Goal: Transaction & Acquisition: Download file/media

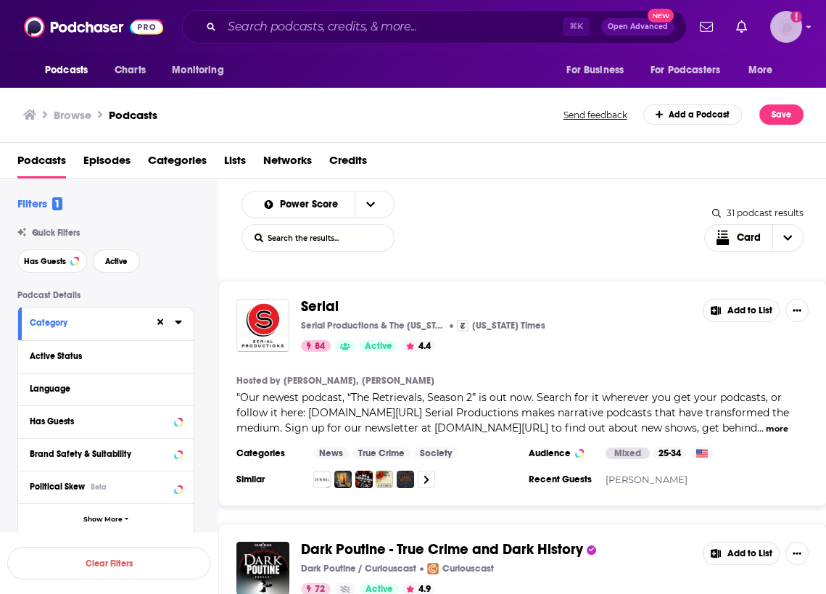
click at [791, 28] on img "Logged in as agoldsmithwissman" at bounding box center [786, 27] width 32 height 32
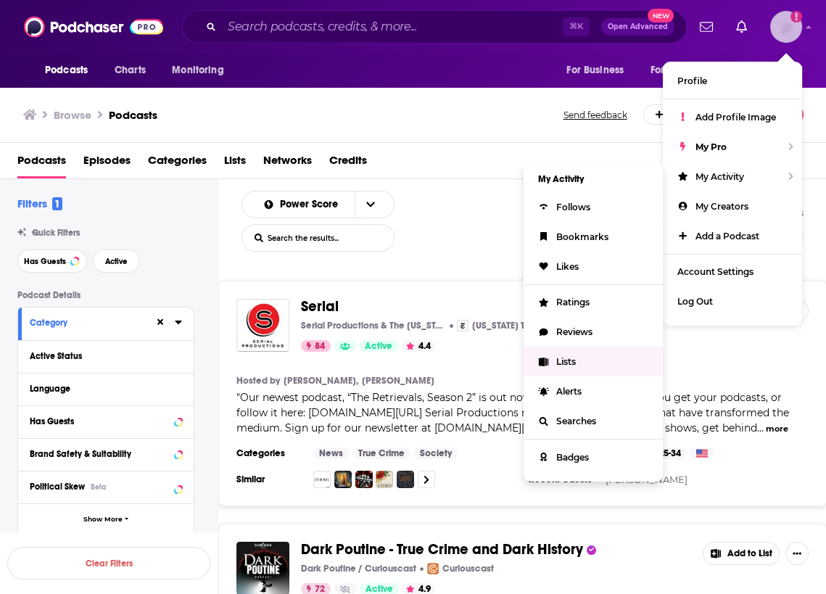
click at [573, 357] on span "Lists" at bounding box center [566, 361] width 20 height 11
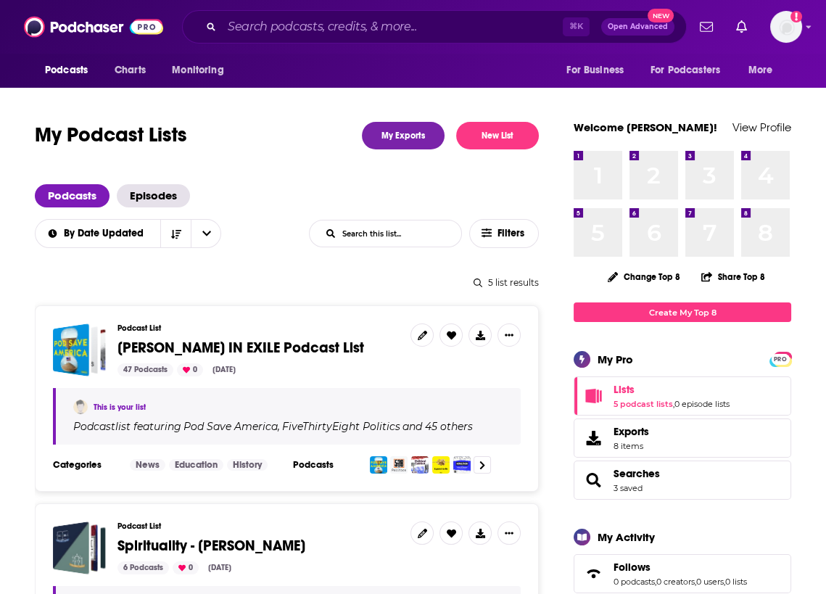
click at [237, 345] on span "[PERSON_NAME] IN EXILE Podcast List" at bounding box center [240, 347] width 246 height 18
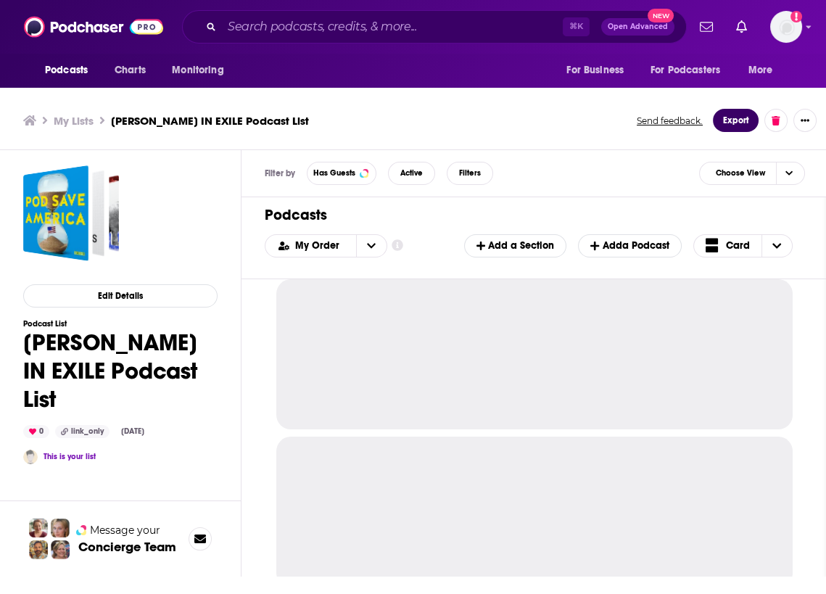
click at [739, 126] on button "Export" at bounding box center [735, 120] width 46 height 23
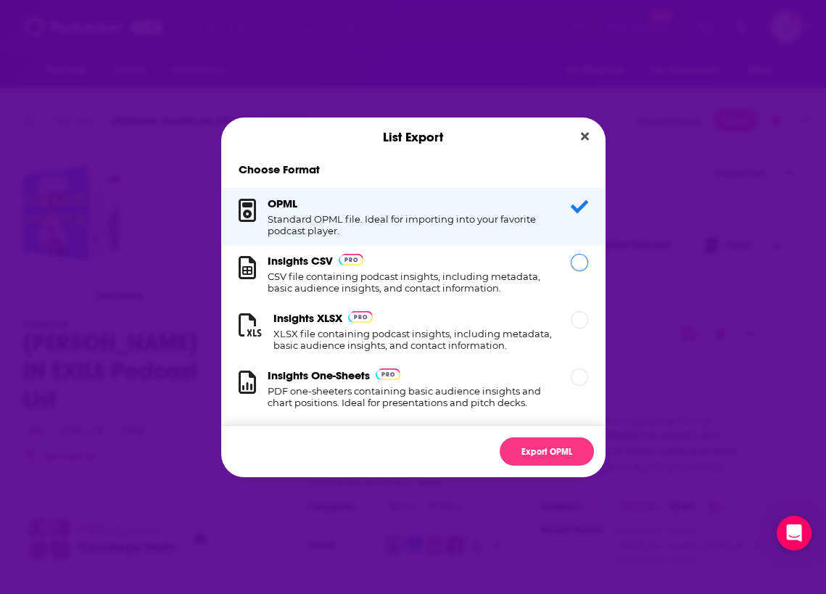
click at [373, 282] on h1 "CSV file containing podcast insights, including metadata, basic audience insigh…" at bounding box center [410, 281] width 286 height 23
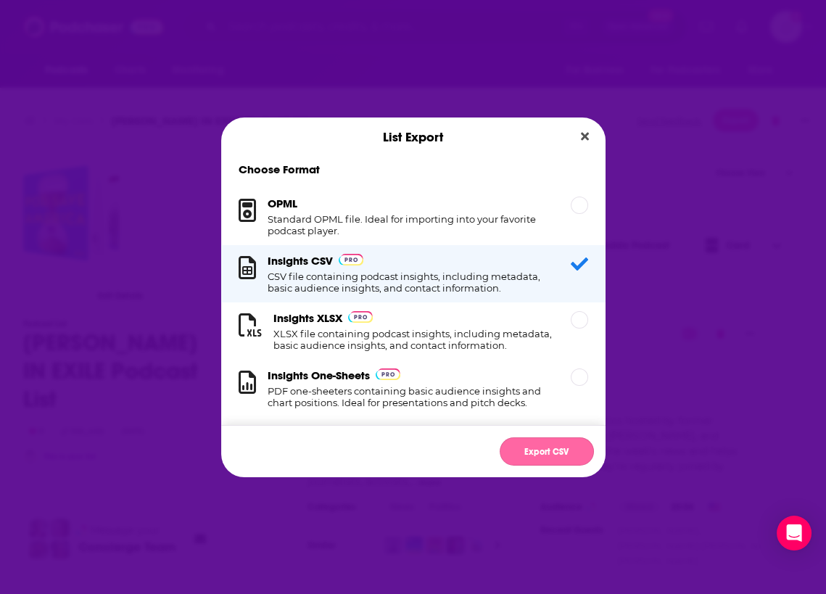
click at [540, 453] on button "Export CSV" at bounding box center [546, 451] width 94 height 28
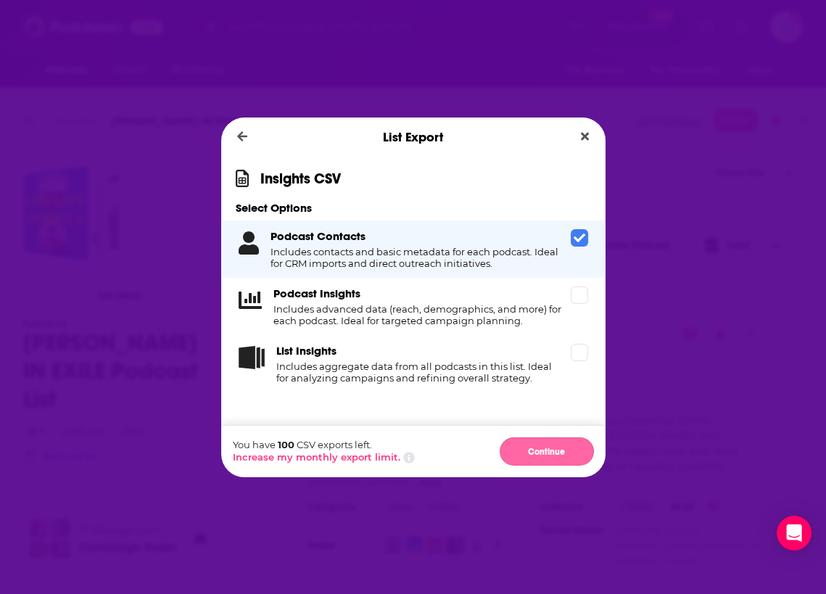
click at [538, 456] on button "Continue" at bounding box center [546, 451] width 94 height 28
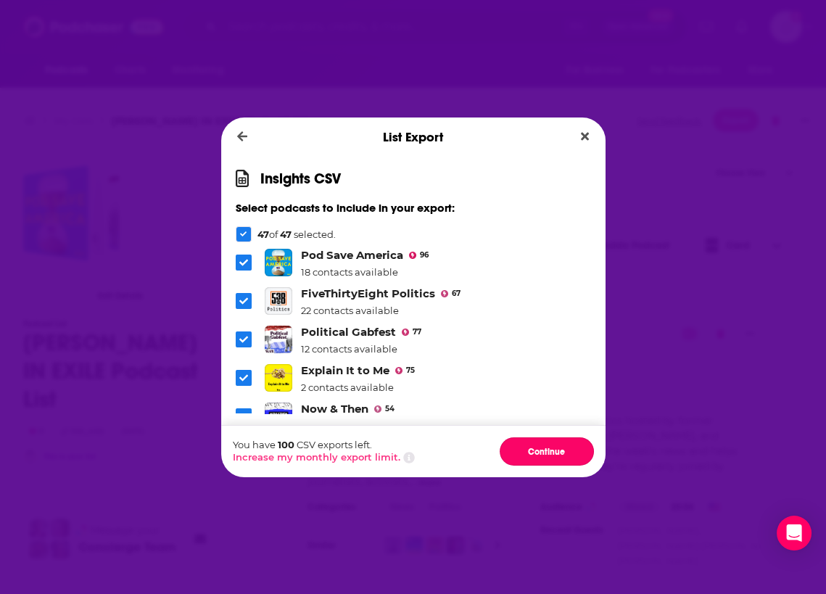
click at [538, 456] on button "Continue" at bounding box center [546, 451] width 94 height 28
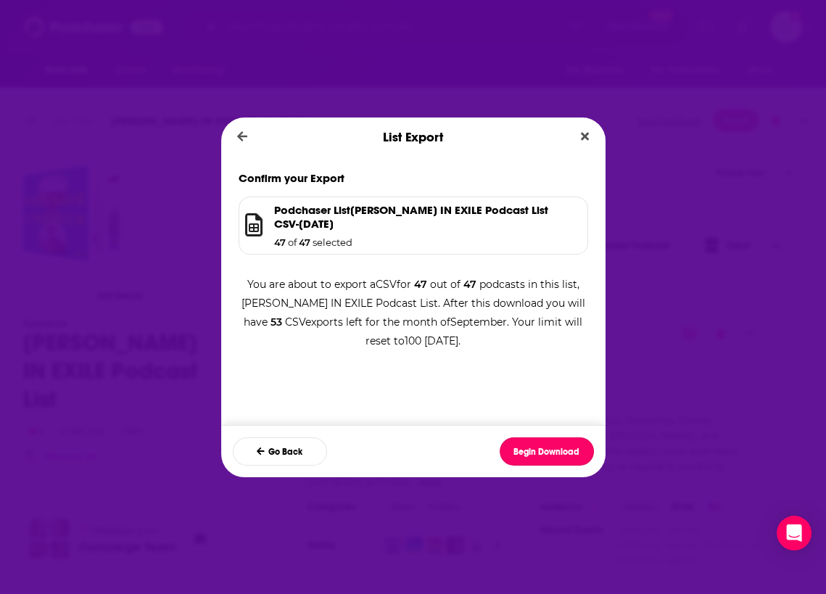
click at [538, 456] on button "Begin Download" at bounding box center [546, 451] width 94 height 28
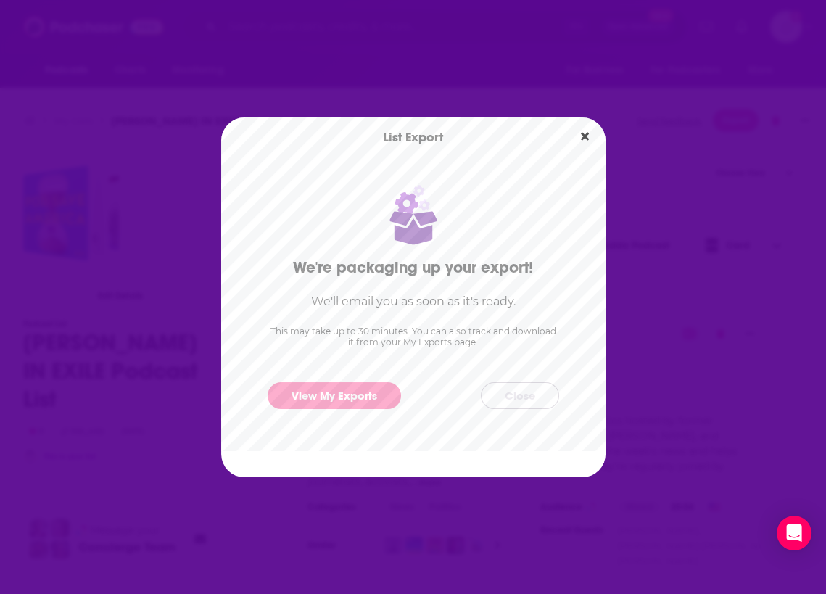
click at [527, 388] on button "Close" at bounding box center [520, 395] width 78 height 27
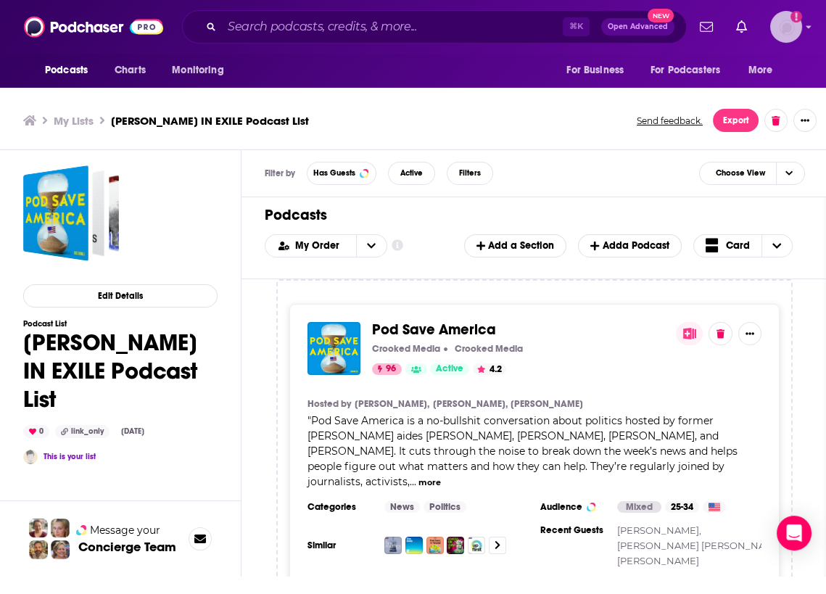
click at [797, 22] on icon "Add a profile image" at bounding box center [796, 17] width 12 height 12
